Goal: Information Seeking & Learning: Learn about a topic

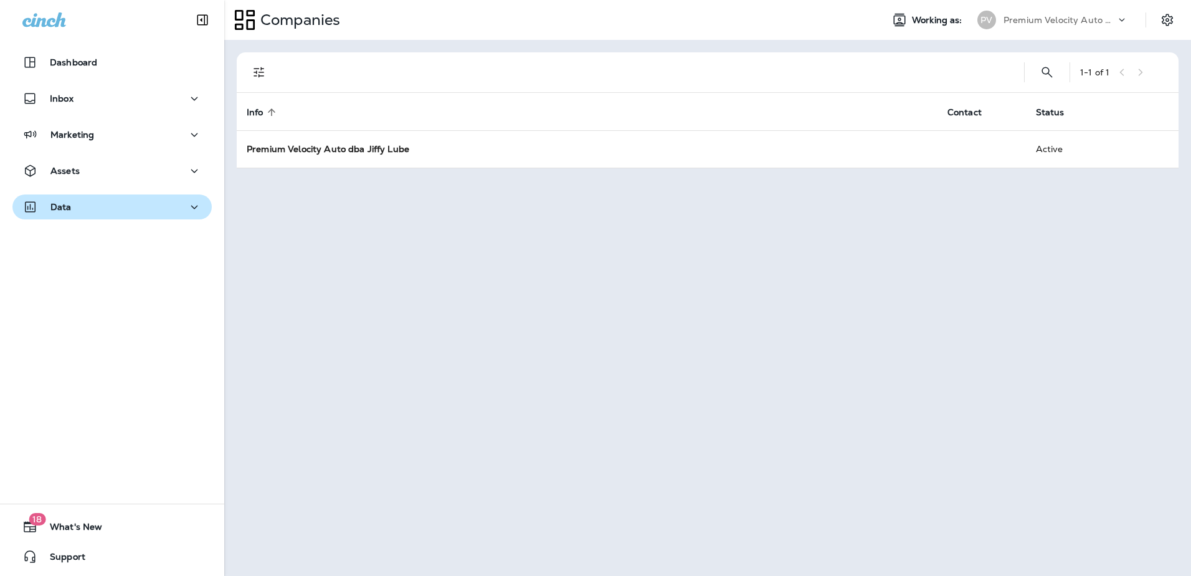
click at [192, 210] on icon "button" at bounding box center [194, 207] width 15 height 16
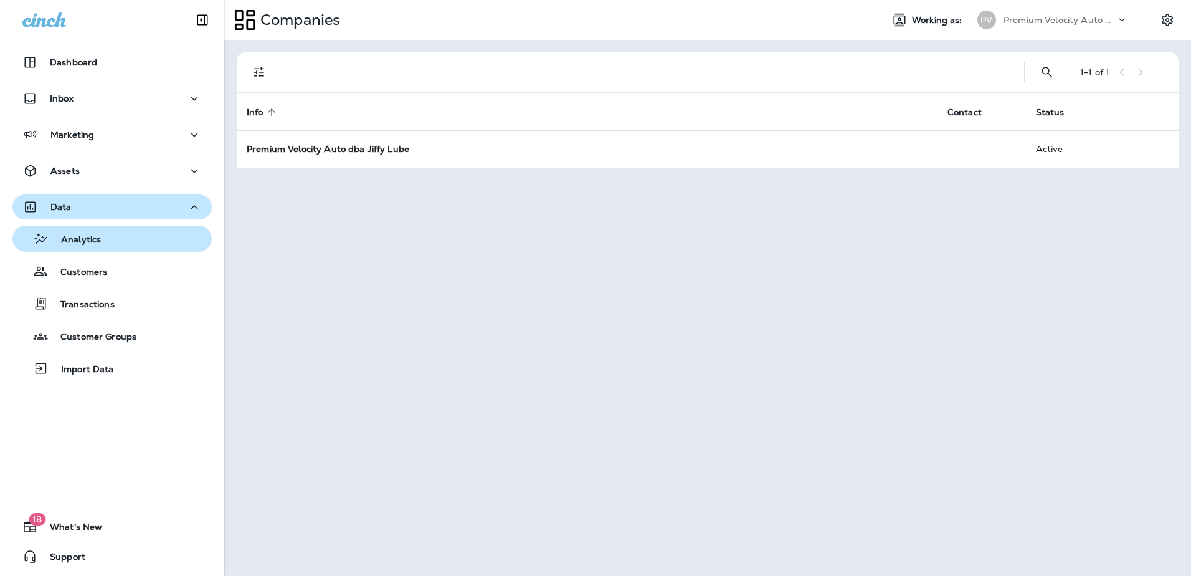
click at [135, 239] on div "Analytics" at bounding box center [111, 238] width 189 height 19
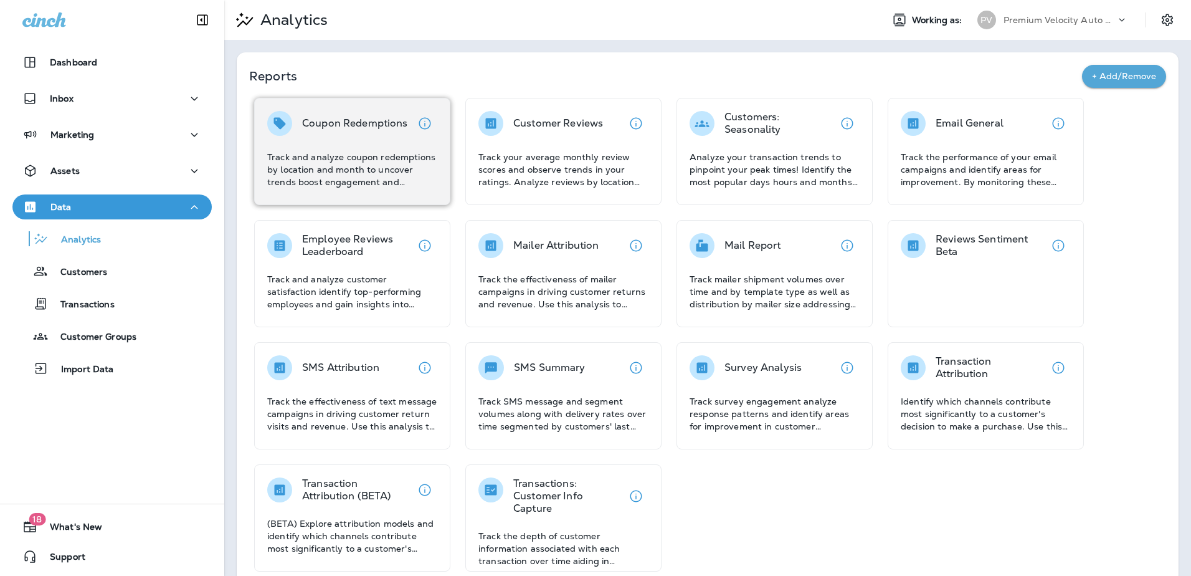
click at [356, 161] on p "Track and analyze coupon redemptions by location and month to uncover trends bo…" at bounding box center [352, 169] width 170 height 37
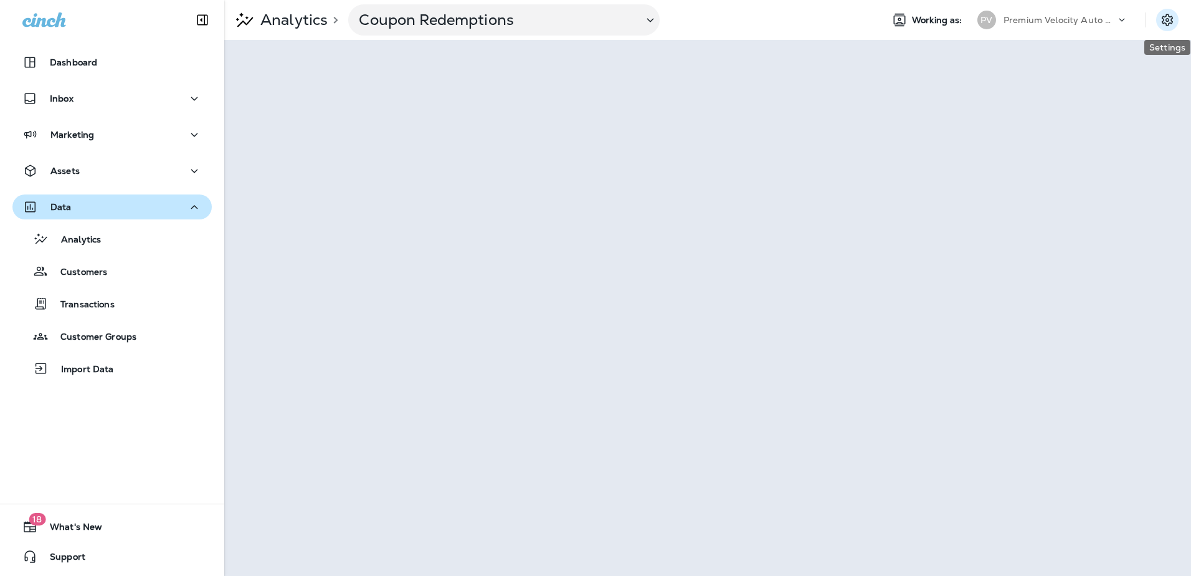
click at [1166, 19] on icon "Settings" at bounding box center [1167, 19] width 15 height 15
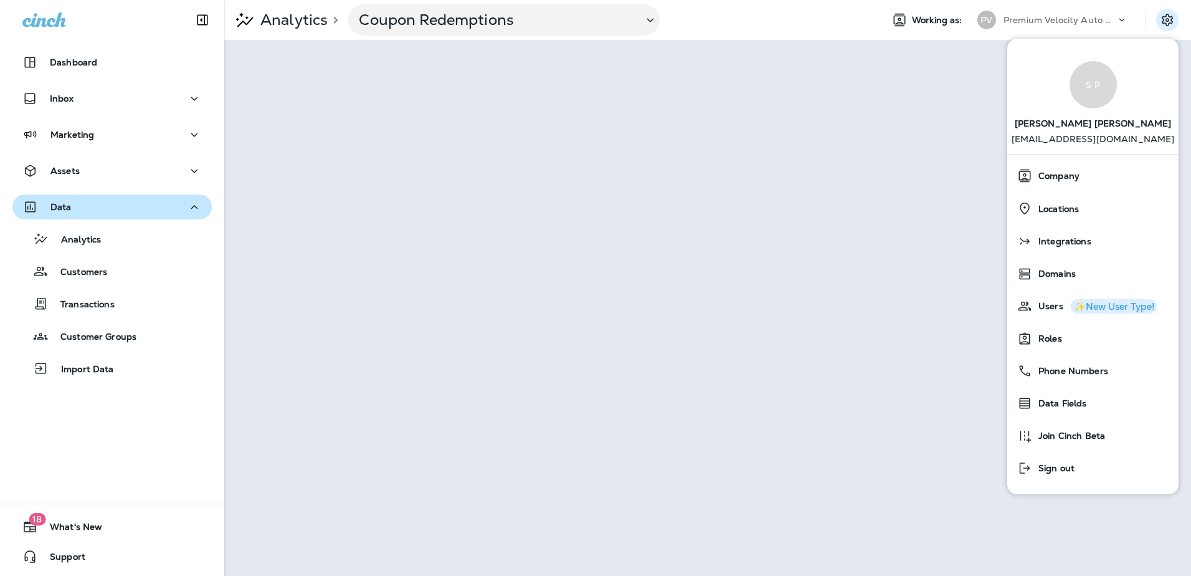
click at [720, 27] on div "Analytics > Coupon Redemptions" at bounding box center [548, 19] width 648 height 31
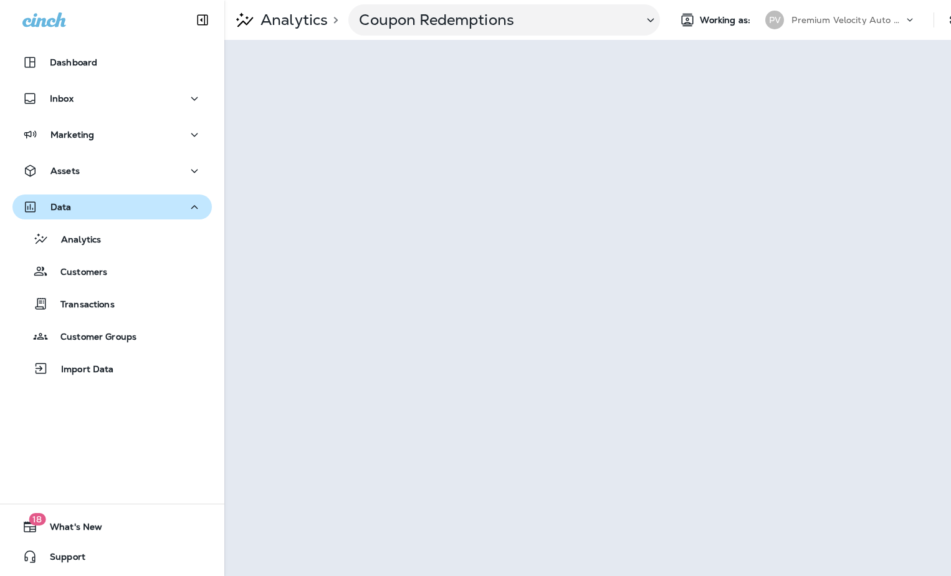
click at [161, 444] on div "Dashboard Inbox Marketing Assets Data Analytics Customers Transactions Customer…" at bounding box center [112, 288] width 224 height 576
